Goal: Transaction & Acquisition: Book appointment/travel/reservation

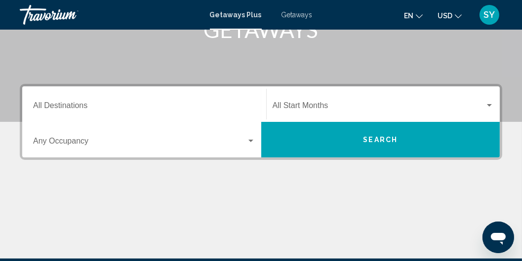
scroll to position [169, 0]
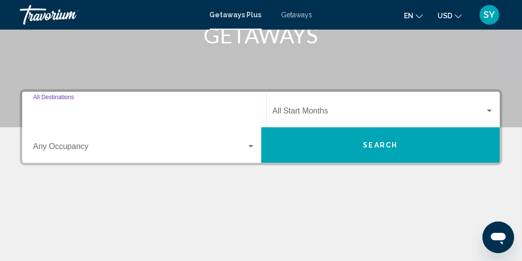
click at [80, 109] on input "Destination All Destinations" at bounding box center [144, 113] width 222 height 9
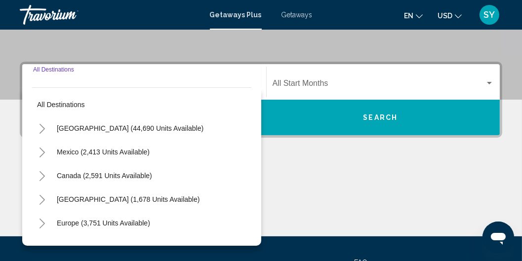
scroll to position [226, 0]
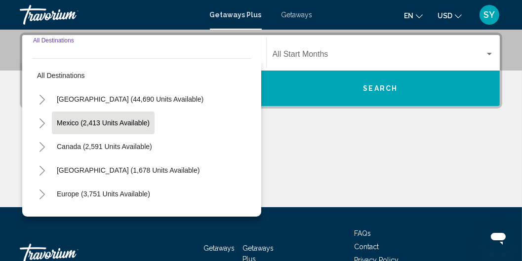
click at [105, 120] on span "Mexico (2,413 units available)" at bounding box center [103, 123] width 93 height 8
type input "**********"
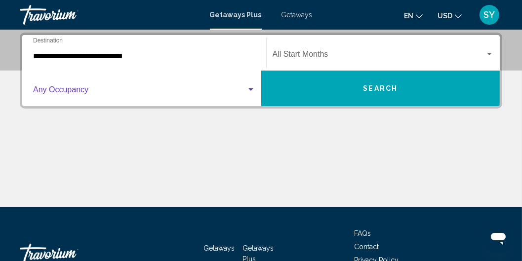
click at [128, 89] on span "Search widget" at bounding box center [139, 91] width 213 height 9
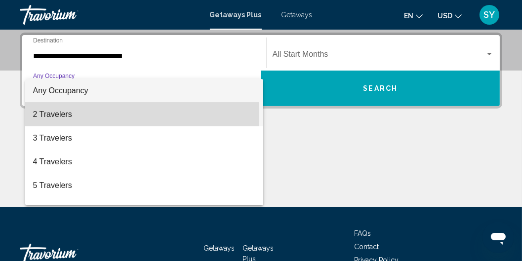
click at [59, 115] on span "2 Travelers" at bounding box center [144, 115] width 222 height 24
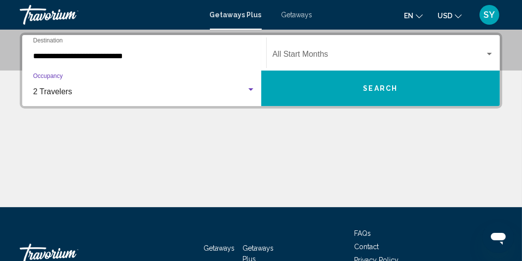
click at [310, 50] on div "Start Month All Start Months" at bounding box center [384, 53] width 222 height 31
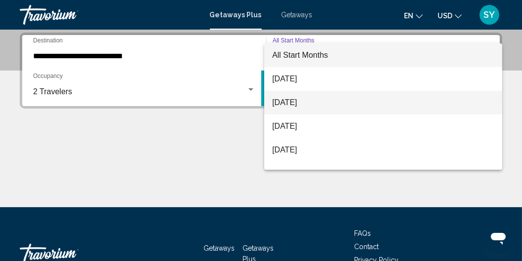
click at [307, 101] on span "[DATE]" at bounding box center [383, 103] width 222 height 24
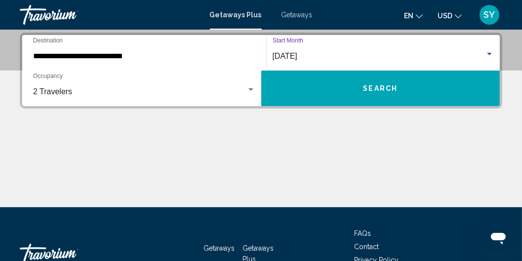
click at [370, 85] on span "Search" at bounding box center [380, 89] width 35 height 8
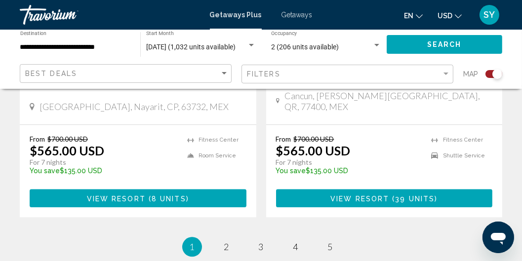
scroll to position [2313, 0]
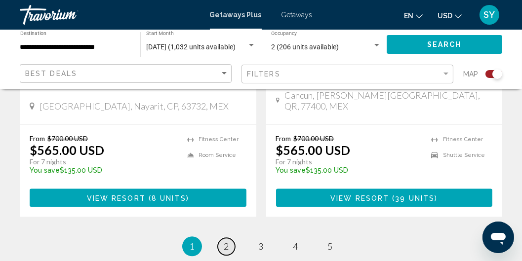
click at [227, 241] on span "2" at bounding box center [226, 246] width 5 height 11
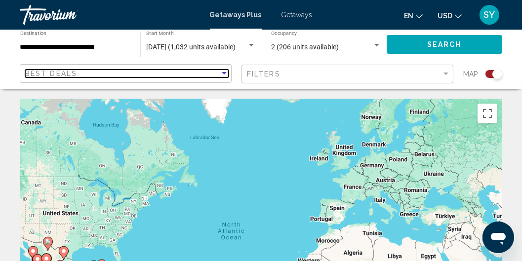
click at [224, 73] on div "Sort by" at bounding box center [224, 73] width 5 height 2
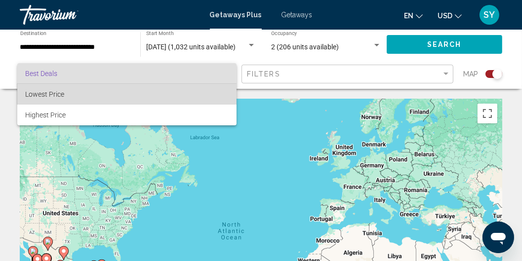
click at [50, 96] on span "Lowest Price" at bounding box center [44, 94] width 39 height 8
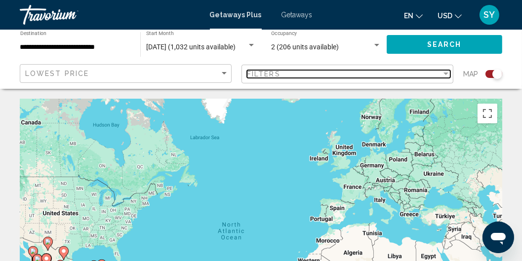
click at [444, 74] on div "Filter" at bounding box center [445, 74] width 5 height 2
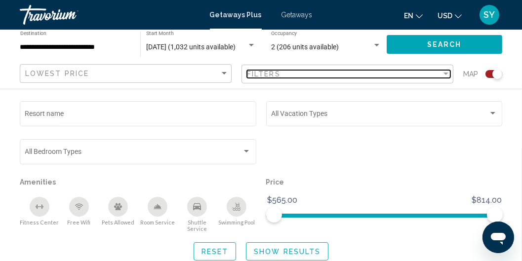
scroll to position [169, 0]
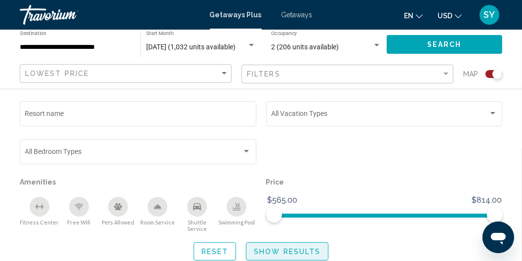
click at [272, 248] on span "Show Results" at bounding box center [287, 252] width 67 height 8
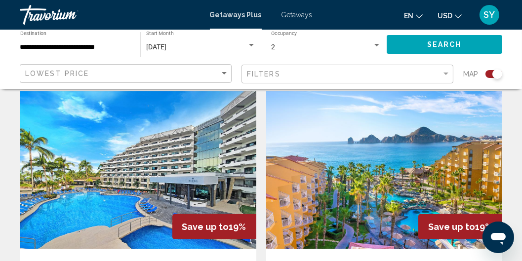
scroll to position [408, 0]
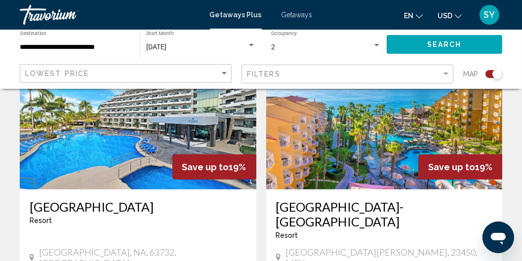
click at [151, 206] on h3 "Paradise Village Beach Resort & Spa" at bounding box center [138, 206] width 217 height 15
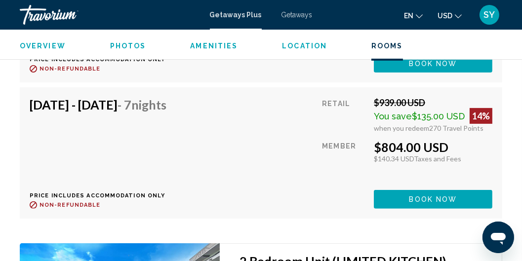
scroll to position [3831, 0]
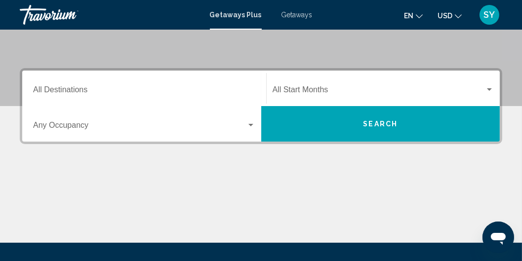
scroll to position [198, 0]
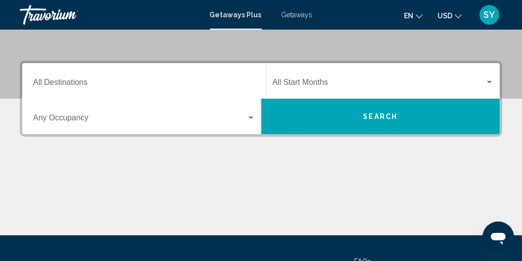
click at [82, 79] on div "Destination All Destinations" at bounding box center [144, 81] width 222 height 31
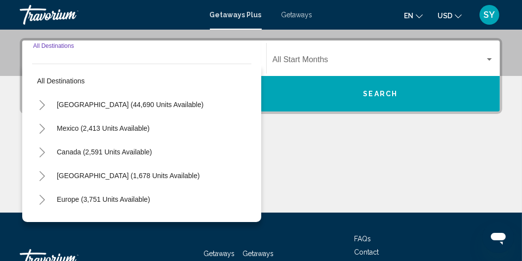
scroll to position [226, 0]
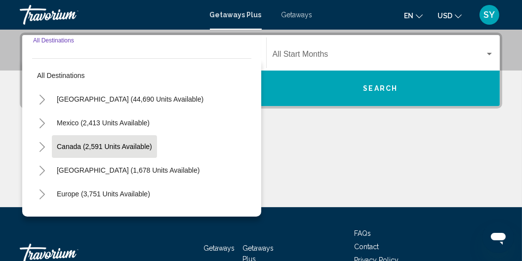
click at [111, 144] on span "Canada (2,591 units available)" at bounding box center [104, 147] width 95 height 8
type input "**********"
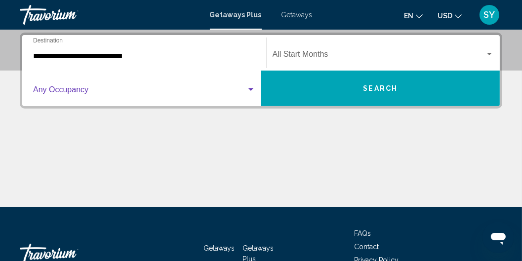
click at [244, 87] on span "Search widget" at bounding box center [139, 91] width 213 height 9
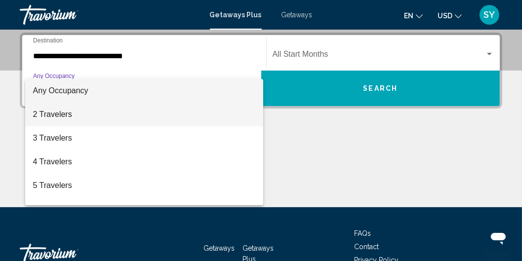
click at [60, 116] on span "2 Travelers" at bounding box center [144, 115] width 222 height 24
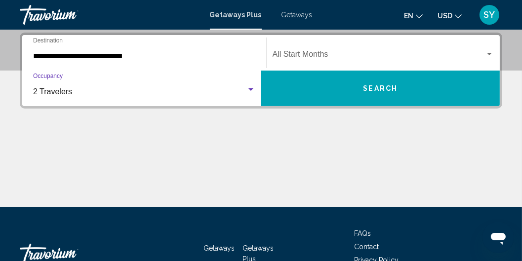
click at [357, 52] on span "Search widget" at bounding box center [379, 56] width 213 height 9
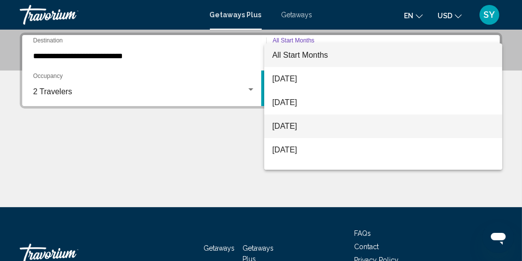
click at [302, 122] on span "[DATE]" at bounding box center [383, 127] width 222 height 24
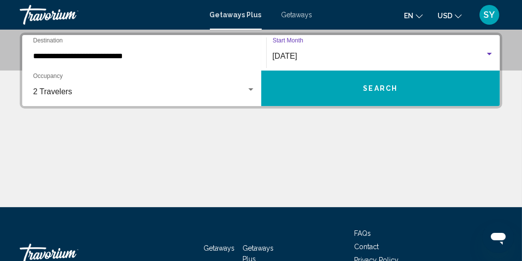
click at [363, 87] on span "Search" at bounding box center [380, 89] width 35 height 8
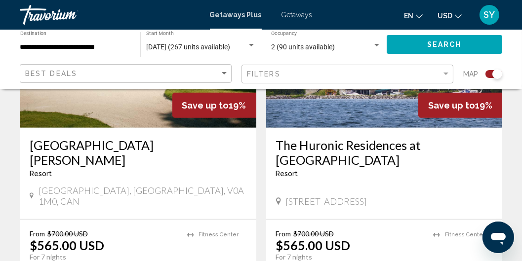
scroll to position [479, 0]
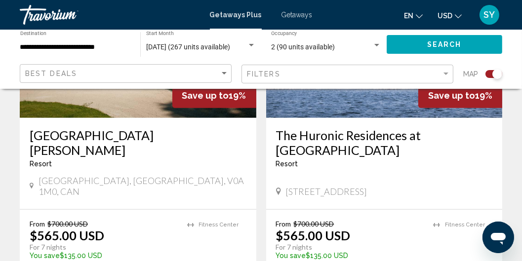
click at [362, 134] on h3 "The Huronic Residences at Living Water" at bounding box center [384, 143] width 217 height 30
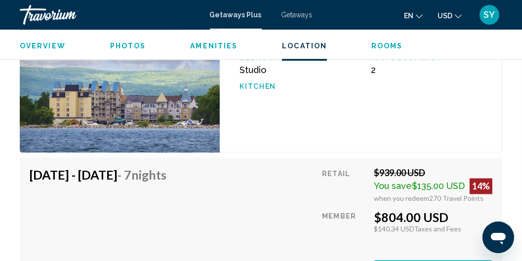
scroll to position [1918, 0]
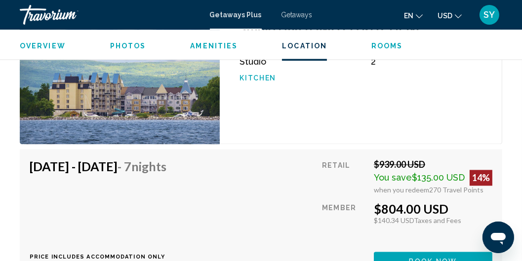
drag, startPoint x: 391, startPoint y: 131, endPoint x: 429, endPoint y: 131, distance: 38.0
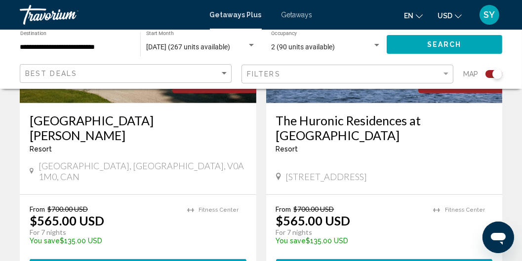
scroll to position [508, 0]
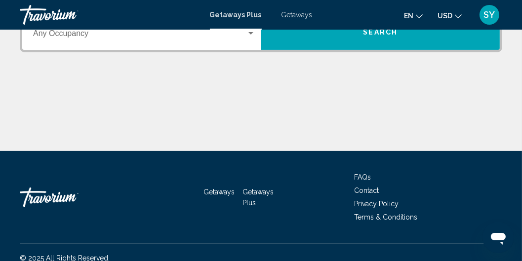
scroll to position [169, 0]
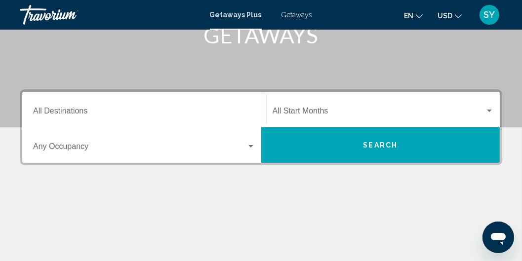
click at [250, 145] on div "Search widget" at bounding box center [250, 146] width 5 height 2
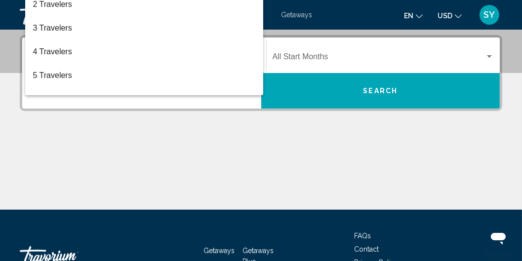
scroll to position [226, 0]
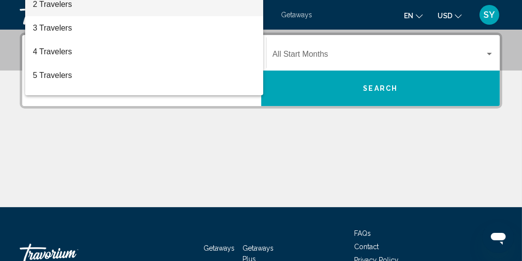
click at [42, 5] on span "2 Travelers" at bounding box center [144, 5] width 222 height 24
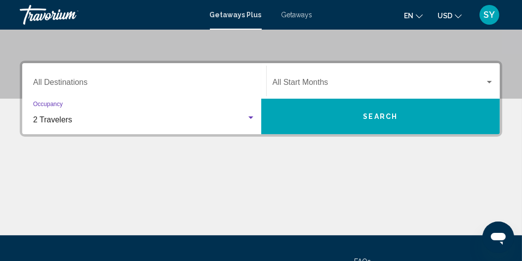
click at [65, 83] on input "Destination All Destinations" at bounding box center [144, 84] width 222 height 9
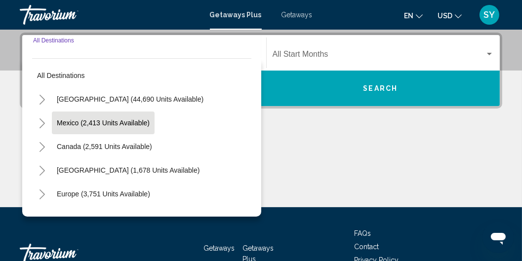
scroll to position [28, 0]
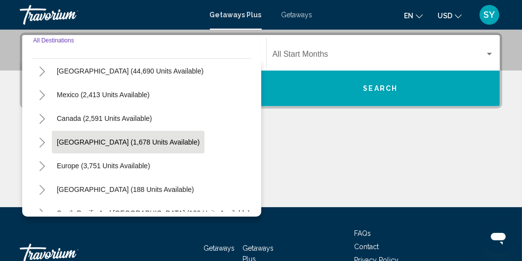
click at [107, 139] on span "[GEOGRAPHIC_DATA] (1,678 units available)" at bounding box center [128, 142] width 143 height 8
type input "**********"
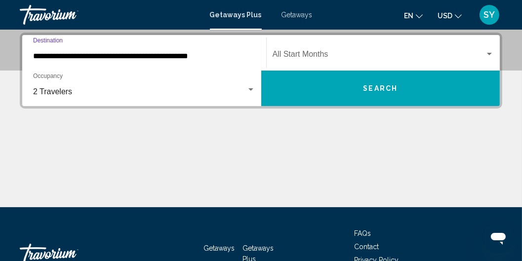
click at [319, 54] on span "Search widget" at bounding box center [379, 56] width 213 height 9
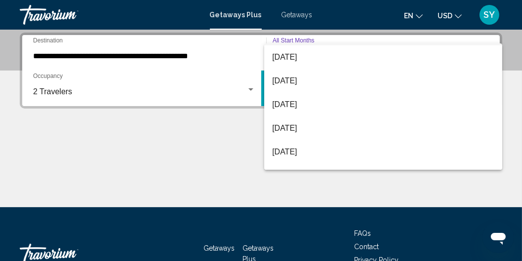
scroll to position [141, 0]
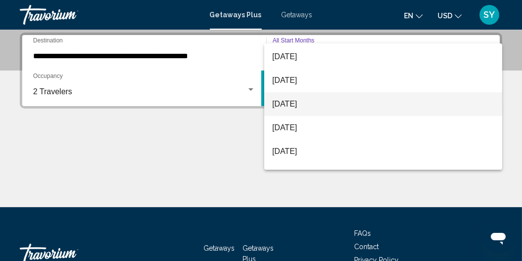
click at [285, 103] on span "[DATE]" at bounding box center [383, 104] width 222 height 24
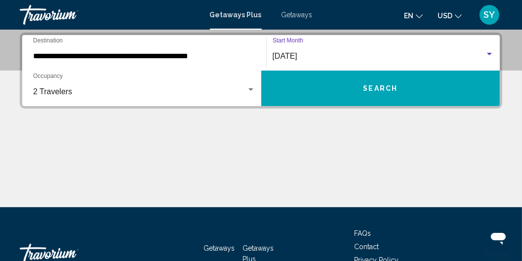
click at [370, 84] on span "Search" at bounding box center [380, 88] width 35 height 8
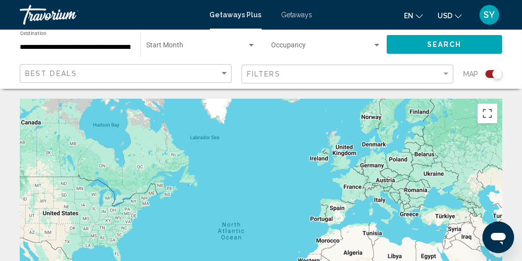
click at [252, 45] on div "Search widget" at bounding box center [251, 45] width 5 height 2
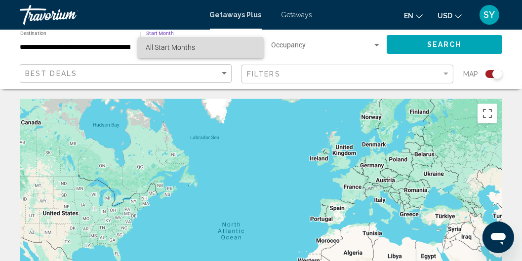
click at [252, 45] on span "All Start Months" at bounding box center [201, 47] width 110 height 21
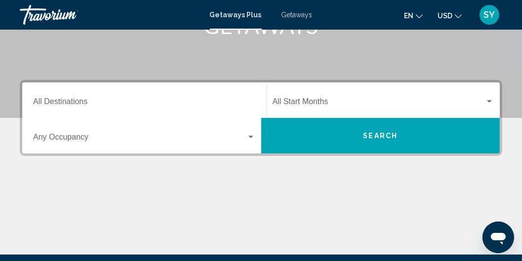
scroll to position [198, 0]
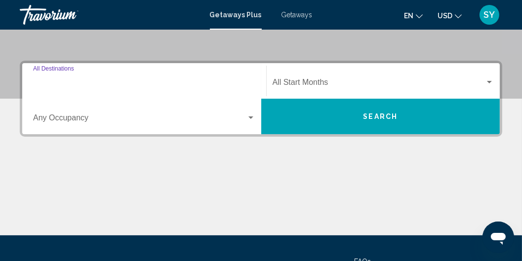
click at [107, 87] on input "Destination All Destinations" at bounding box center [144, 84] width 222 height 9
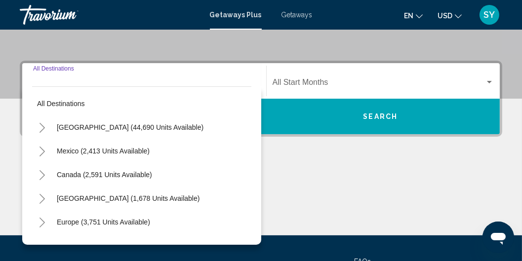
scroll to position [226, 0]
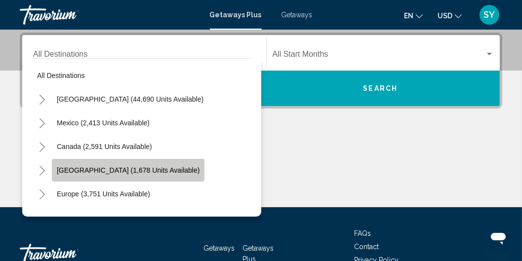
click at [123, 171] on span "[GEOGRAPHIC_DATA] (1,678 units available)" at bounding box center [128, 170] width 143 height 8
type input "**********"
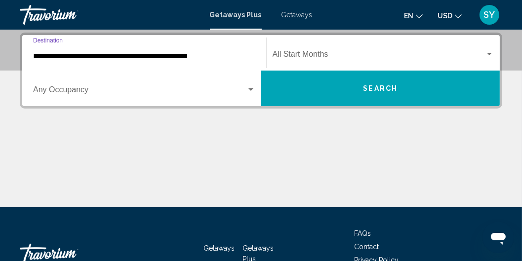
click at [248, 87] on div "Search widget" at bounding box center [250, 90] width 9 height 8
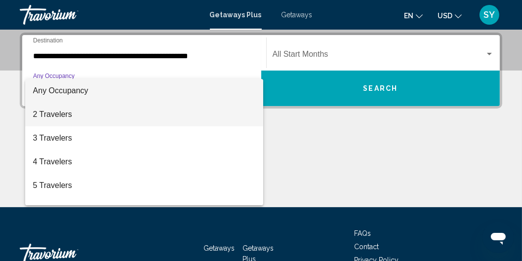
click at [90, 113] on span "2 Travelers" at bounding box center [144, 115] width 222 height 24
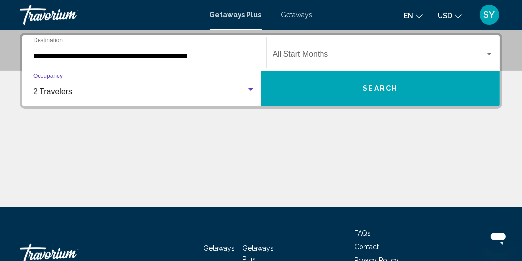
click at [492, 52] on div "Search widget" at bounding box center [489, 54] width 9 height 8
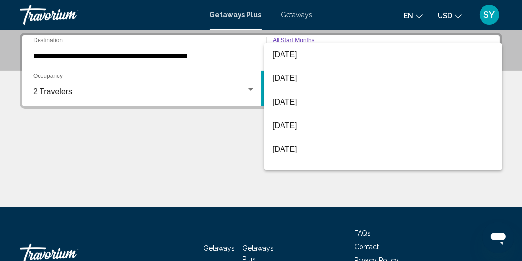
scroll to position [84, 0]
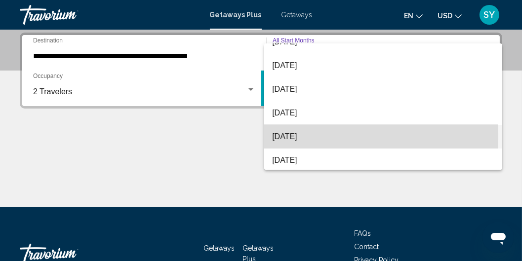
click at [305, 136] on span "[DATE]" at bounding box center [383, 137] width 222 height 24
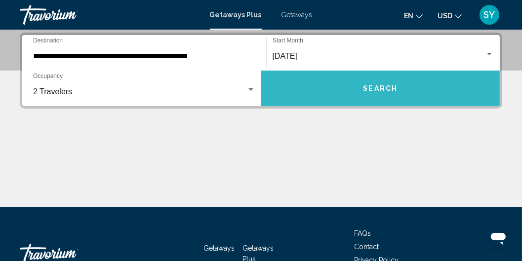
click at [386, 87] on span "Search" at bounding box center [380, 89] width 35 height 8
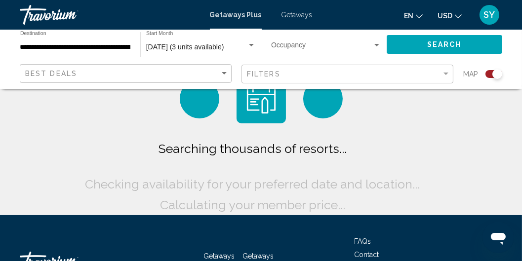
drag, startPoint x: 386, startPoint y: 87, endPoint x: 371, endPoint y: 106, distance: 23.5
click at [371, 106] on div "Searching thousands of resorts... Checking availability for your preferred date…" at bounding box center [261, 144] width 357 height 141
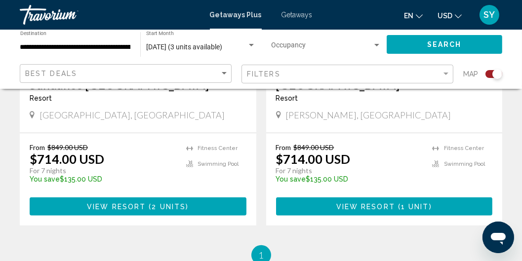
scroll to position [536, 0]
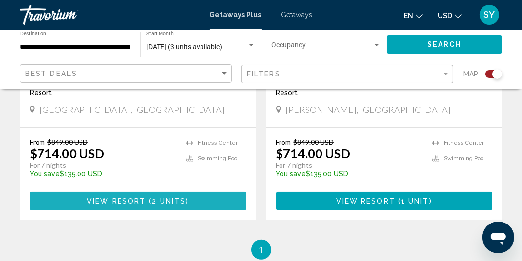
click at [137, 198] on span "View Resort" at bounding box center [116, 202] width 59 height 8
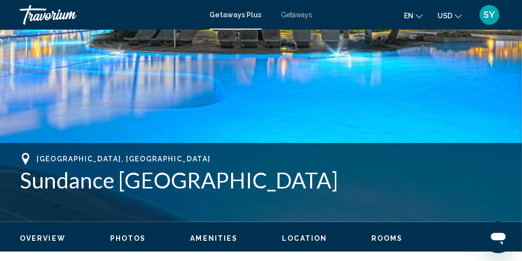
scroll to position [282, 0]
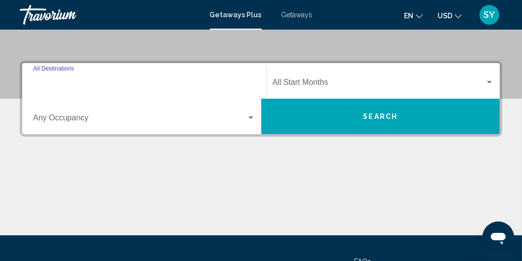
click at [57, 81] on input "Destination All Destinations" at bounding box center [144, 84] width 222 height 9
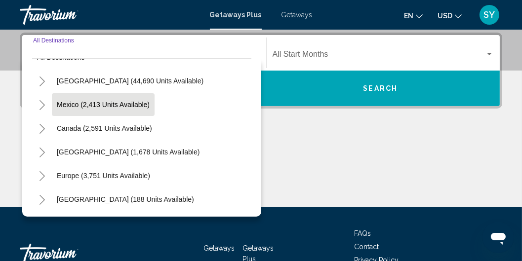
scroll to position [28, 0]
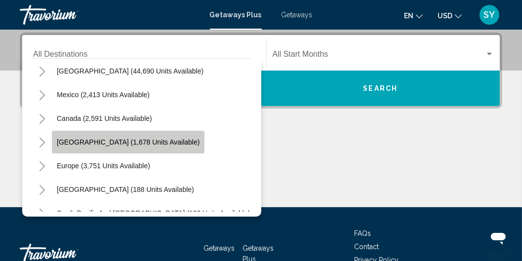
click at [138, 141] on span "[GEOGRAPHIC_DATA] (1,678 units available)" at bounding box center [128, 142] width 143 height 8
type input "**********"
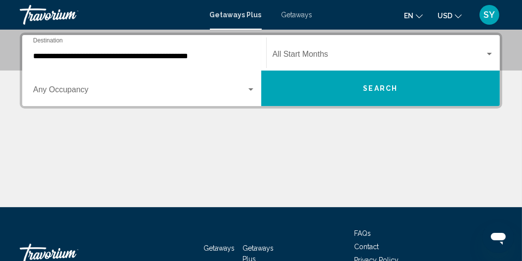
click at [246, 86] on div "Occupancy Any Occupancy" at bounding box center [144, 88] width 222 height 31
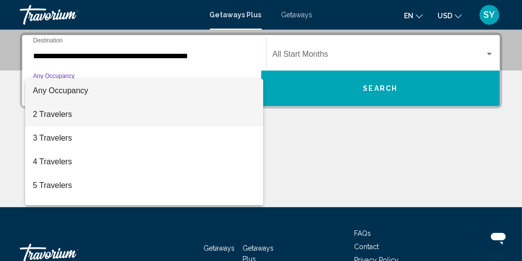
click at [72, 118] on span "2 Travelers" at bounding box center [144, 115] width 222 height 24
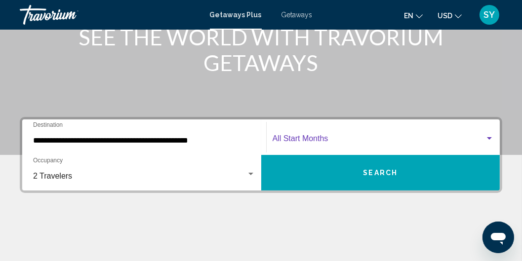
click at [309, 137] on span "Search widget" at bounding box center [379, 140] width 213 height 9
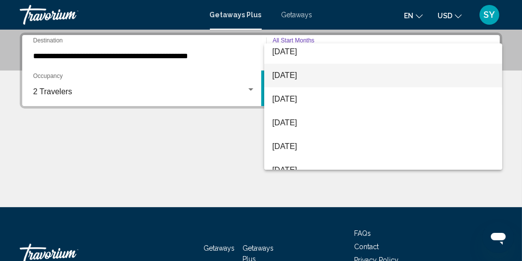
scroll to position [84, 0]
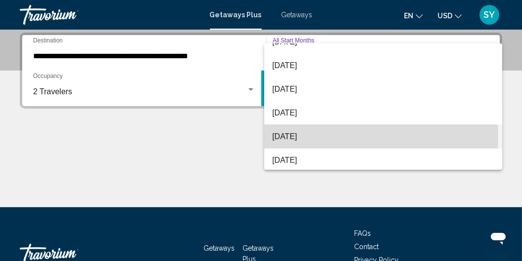
click at [295, 137] on span "[DATE]" at bounding box center [383, 137] width 222 height 24
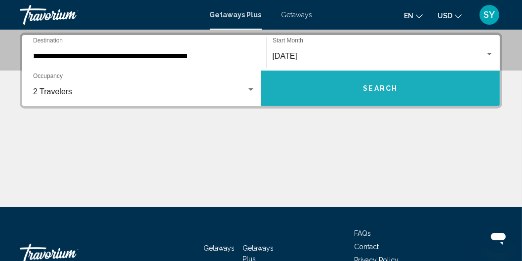
click at [358, 87] on button "Search" at bounding box center [380, 89] width 239 height 36
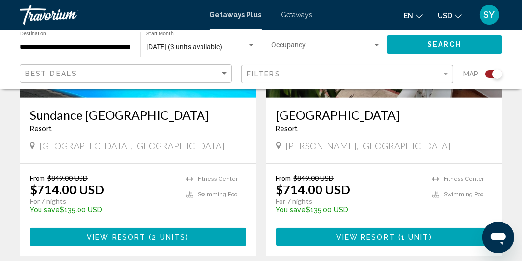
scroll to position [508, 0]
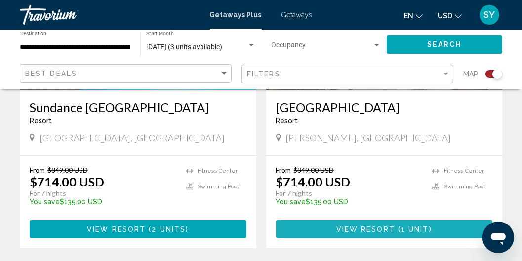
click at [383, 226] on span "View Resort" at bounding box center [365, 230] width 59 height 8
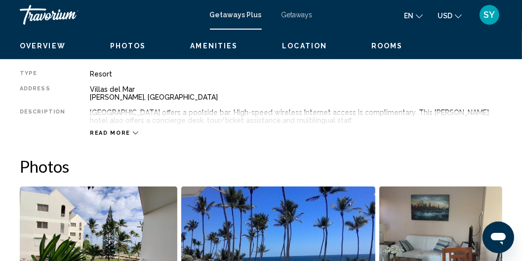
scroll to position [133, 0]
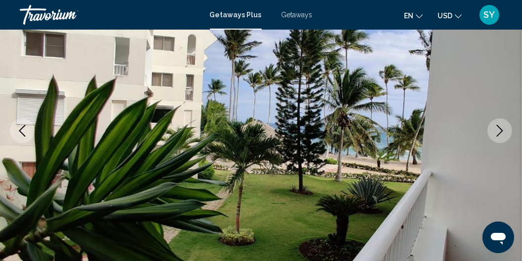
click at [499, 127] on icon "Next image" at bounding box center [500, 131] width 6 height 12
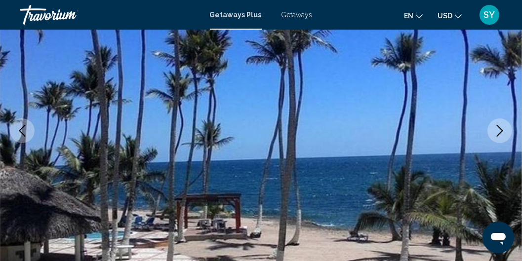
click at [499, 127] on icon "Next image" at bounding box center [500, 131] width 6 height 12
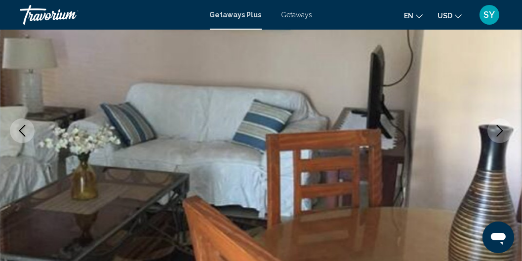
click at [499, 127] on icon "Next image" at bounding box center [500, 131] width 6 height 12
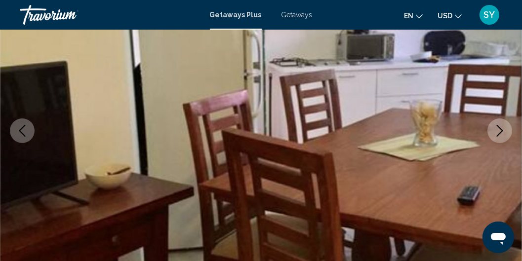
click at [499, 127] on icon "Next image" at bounding box center [500, 131] width 6 height 12
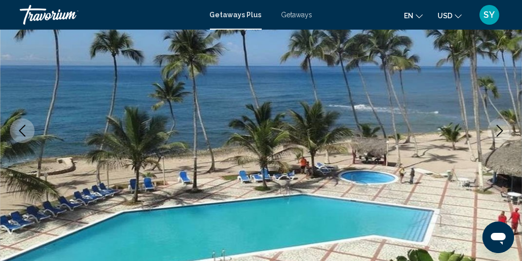
click at [499, 127] on icon "Next image" at bounding box center [500, 131] width 6 height 12
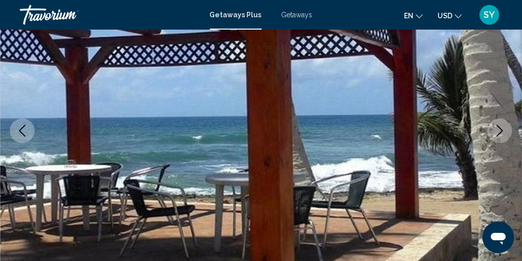
click at [499, 127] on icon "Next image" at bounding box center [500, 131] width 6 height 12
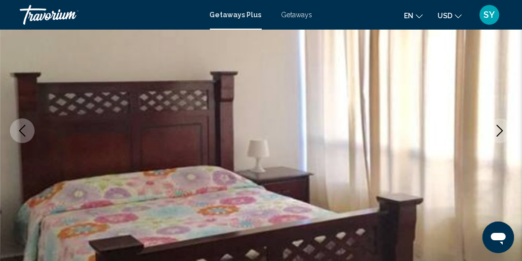
click at [499, 127] on icon "Next image" at bounding box center [500, 131] width 6 height 12
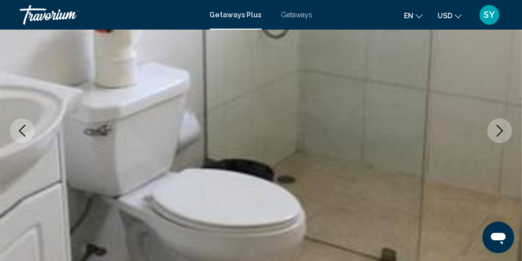
click at [499, 127] on icon "Next image" at bounding box center [500, 131] width 6 height 12
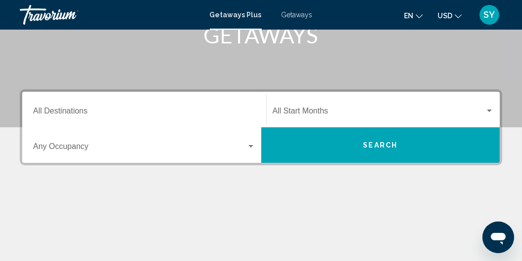
click at [47, 109] on input "Destination All Destinations" at bounding box center [144, 113] width 222 height 9
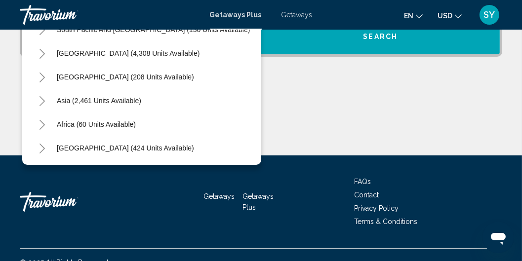
scroll to position [282, 0]
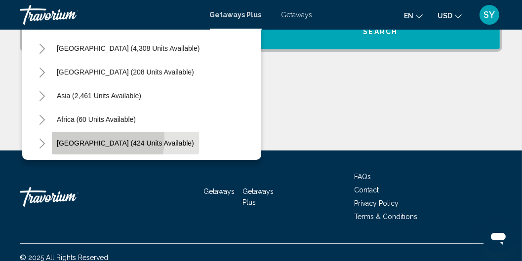
click at [76, 139] on span "[GEOGRAPHIC_DATA] (424 units available)" at bounding box center [125, 143] width 137 height 8
type input "**********"
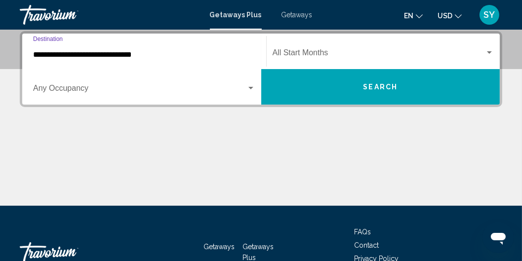
scroll to position [226, 0]
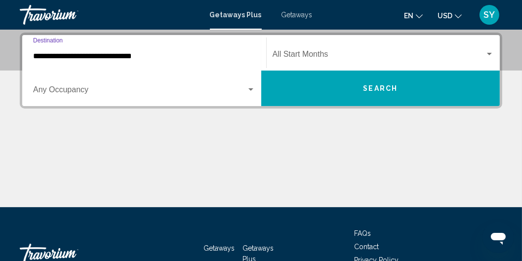
click at [249, 89] on div "Search widget" at bounding box center [250, 89] width 5 height 2
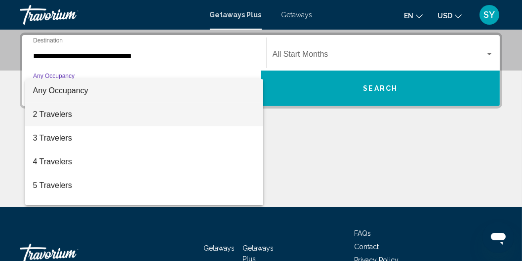
click at [72, 111] on span "2 Travelers" at bounding box center [144, 115] width 222 height 24
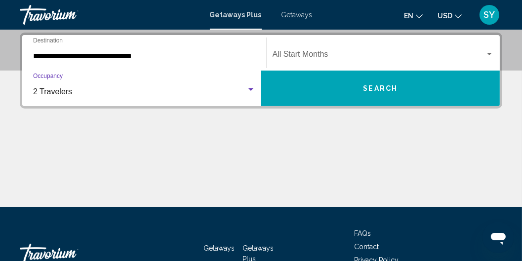
scroll to position [169, 0]
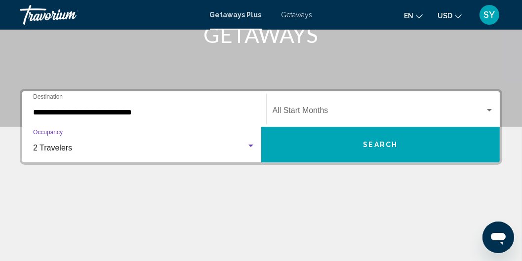
click at [487, 109] on div "Search widget" at bounding box center [489, 110] width 5 height 2
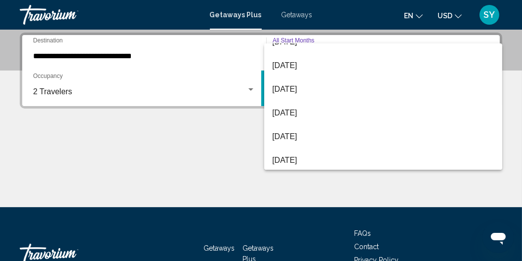
scroll to position [113, 0]
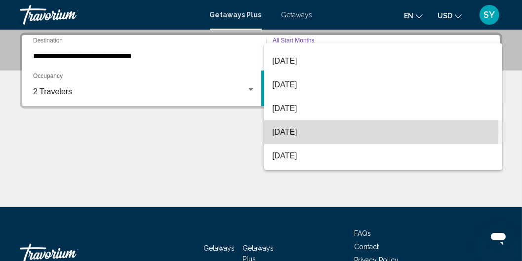
click at [287, 130] on span "[DATE]" at bounding box center [383, 132] width 222 height 24
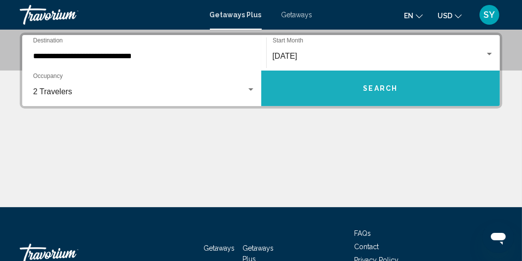
click at [389, 85] on span "Search" at bounding box center [380, 89] width 35 height 8
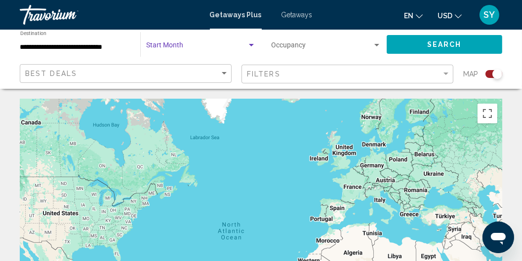
click at [250, 42] on div "Search widget" at bounding box center [251, 45] width 9 height 8
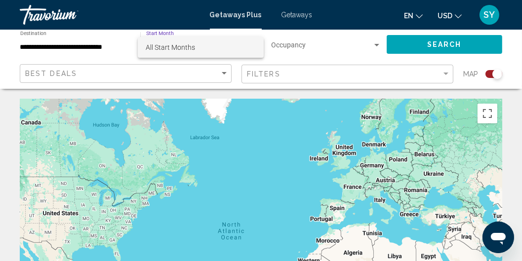
click at [186, 45] on span "All Start Months" at bounding box center [170, 47] width 49 height 8
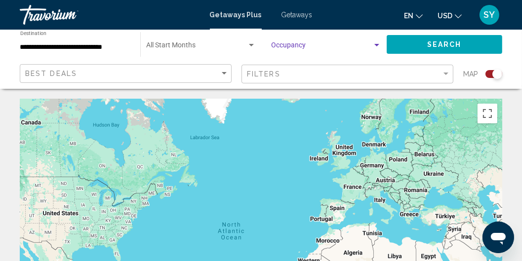
click at [378, 42] on div "Search widget" at bounding box center [376, 45] width 9 height 8
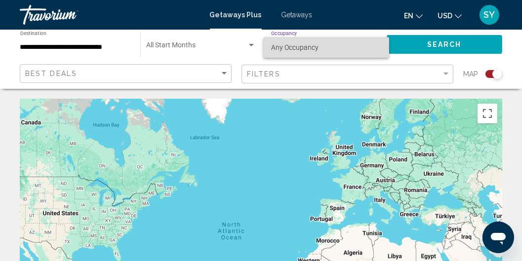
click at [323, 50] on span "Any Occupancy" at bounding box center [326, 47] width 110 height 21
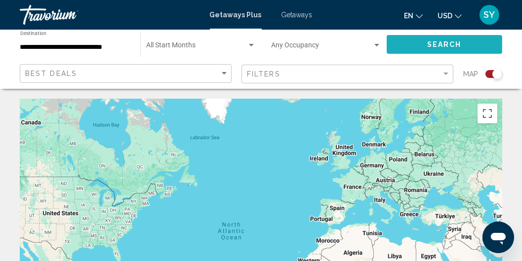
click at [432, 39] on button "Search" at bounding box center [445, 44] width 116 height 18
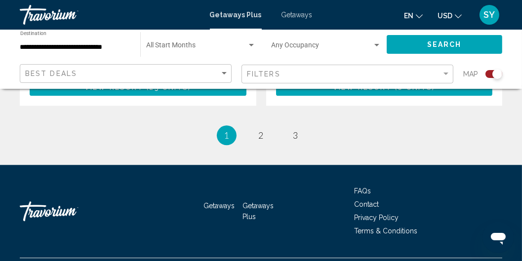
scroll to position [2355, 0]
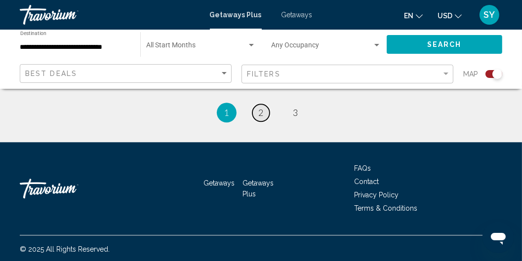
click at [258, 109] on link "page 2" at bounding box center [260, 112] width 17 height 17
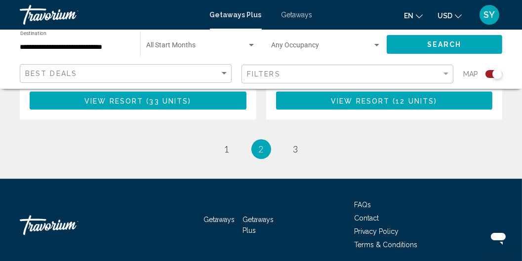
scroll to position [2355, 0]
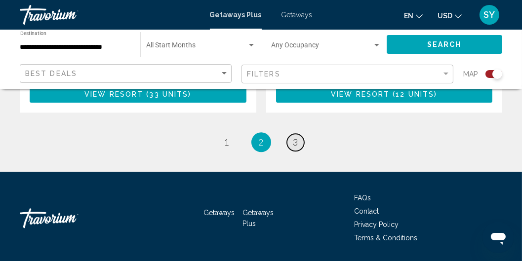
click at [297, 137] on span "3" at bounding box center [295, 142] width 5 height 11
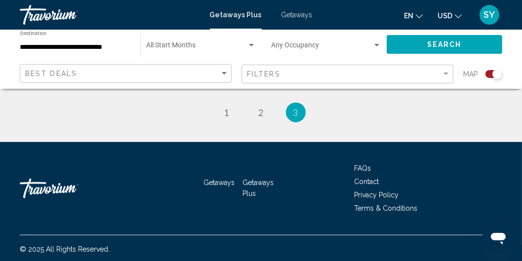
scroll to position [1010, 0]
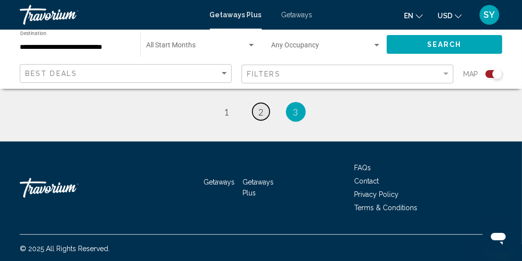
click at [259, 112] on span "2" at bounding box center [261, 112] width 5 height 11
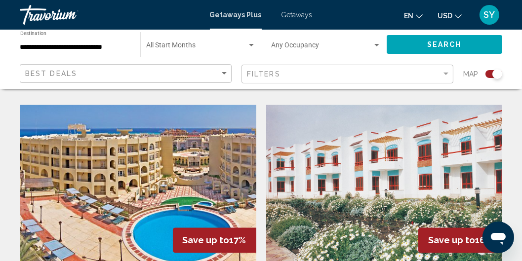
scroll to position [2031, 0]
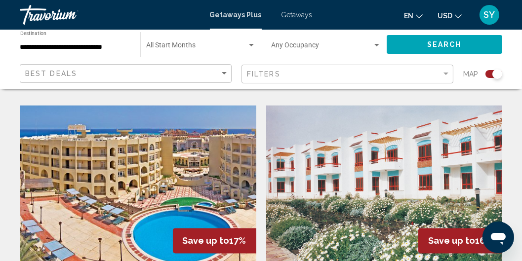
click at [165, 178] on img "Main content" at bounding box center [138, 184] width 237 height 158
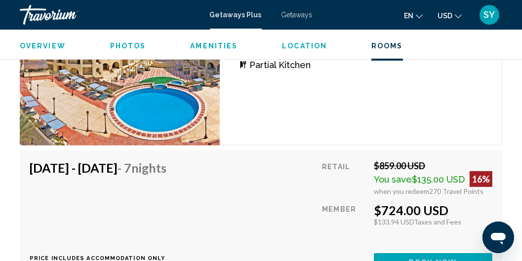
scroll to position [4227, 0]
